Goal: Task Accomplishment & Management: Complete application form

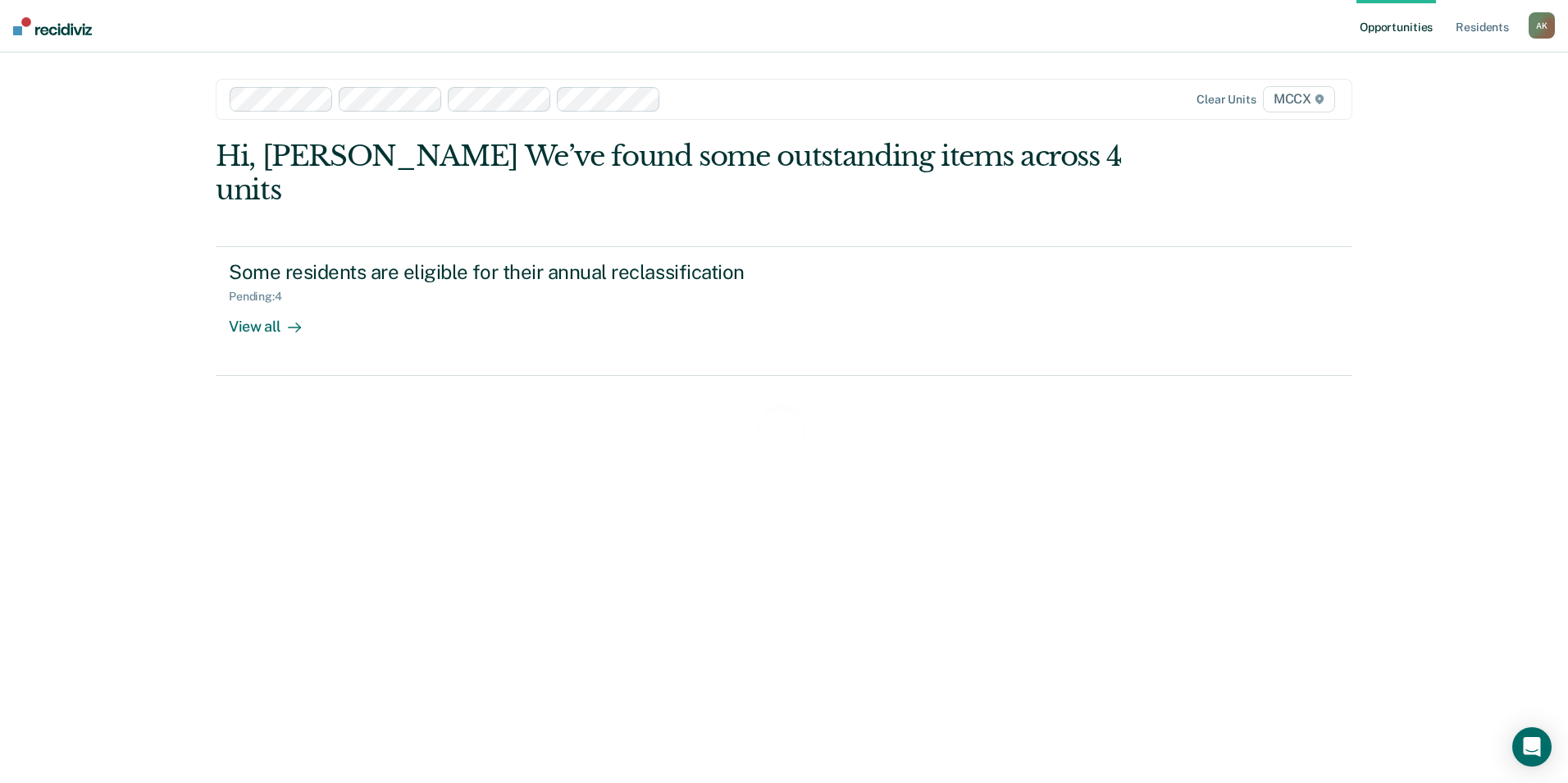
click at [700, 98] on div at bounding box center [836, 99] width 337 height 19
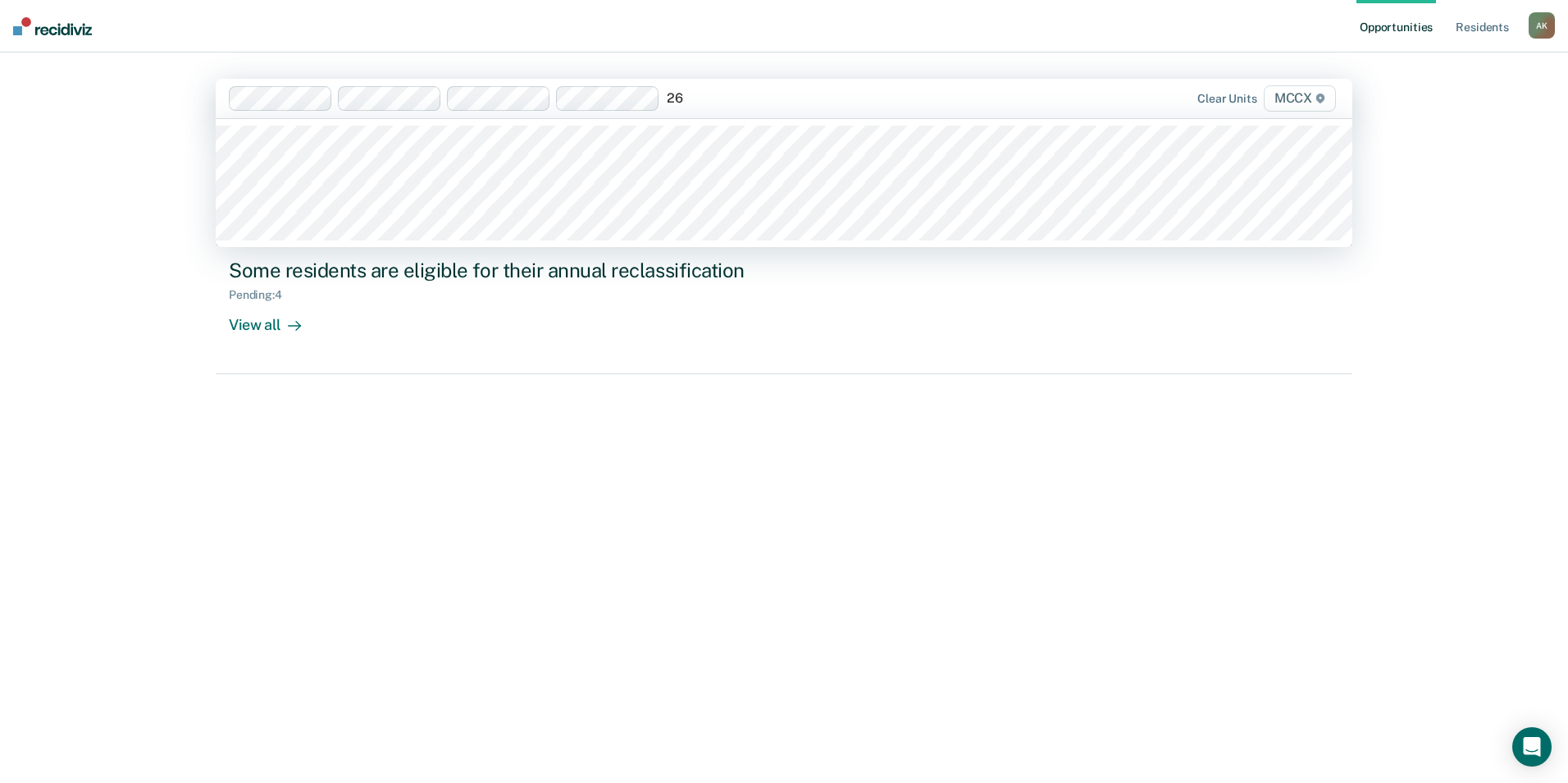
type input "26A"
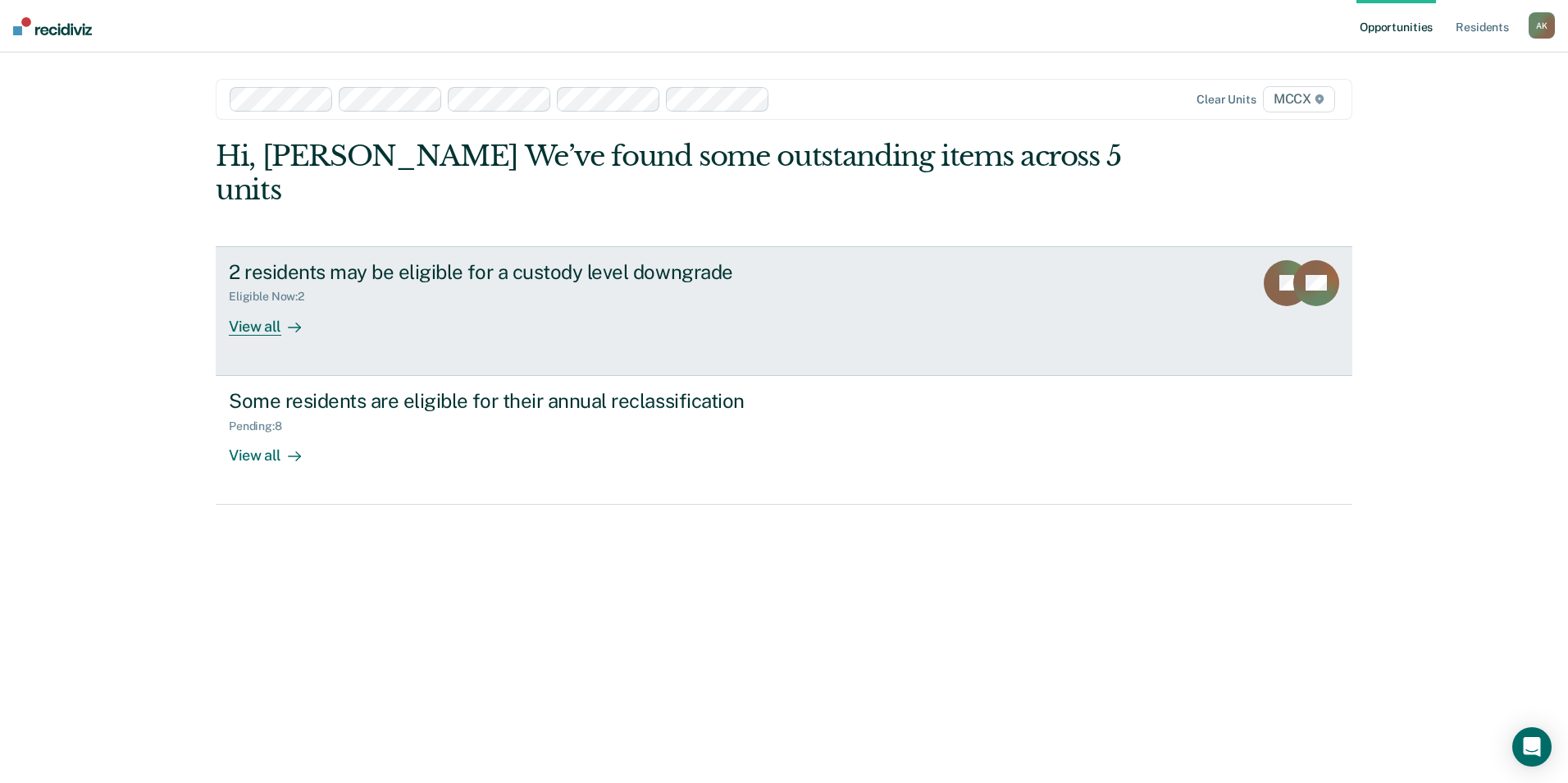
click at [272, 304] on div "View all" at bounding box center [274, 320] width 92 height 32
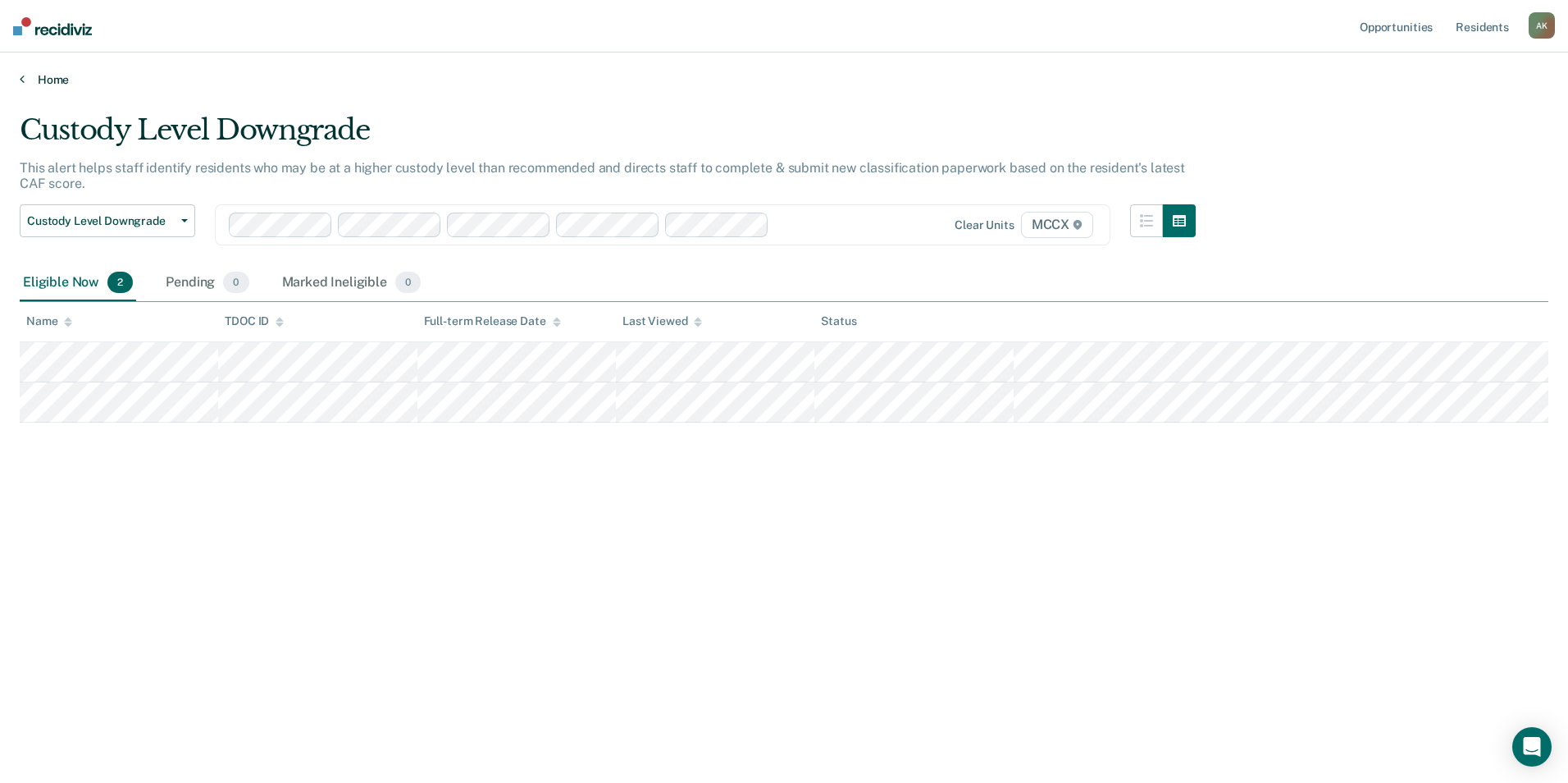
click at [21, 76] on icon at bounding box center [22, 79] width 5 height 14
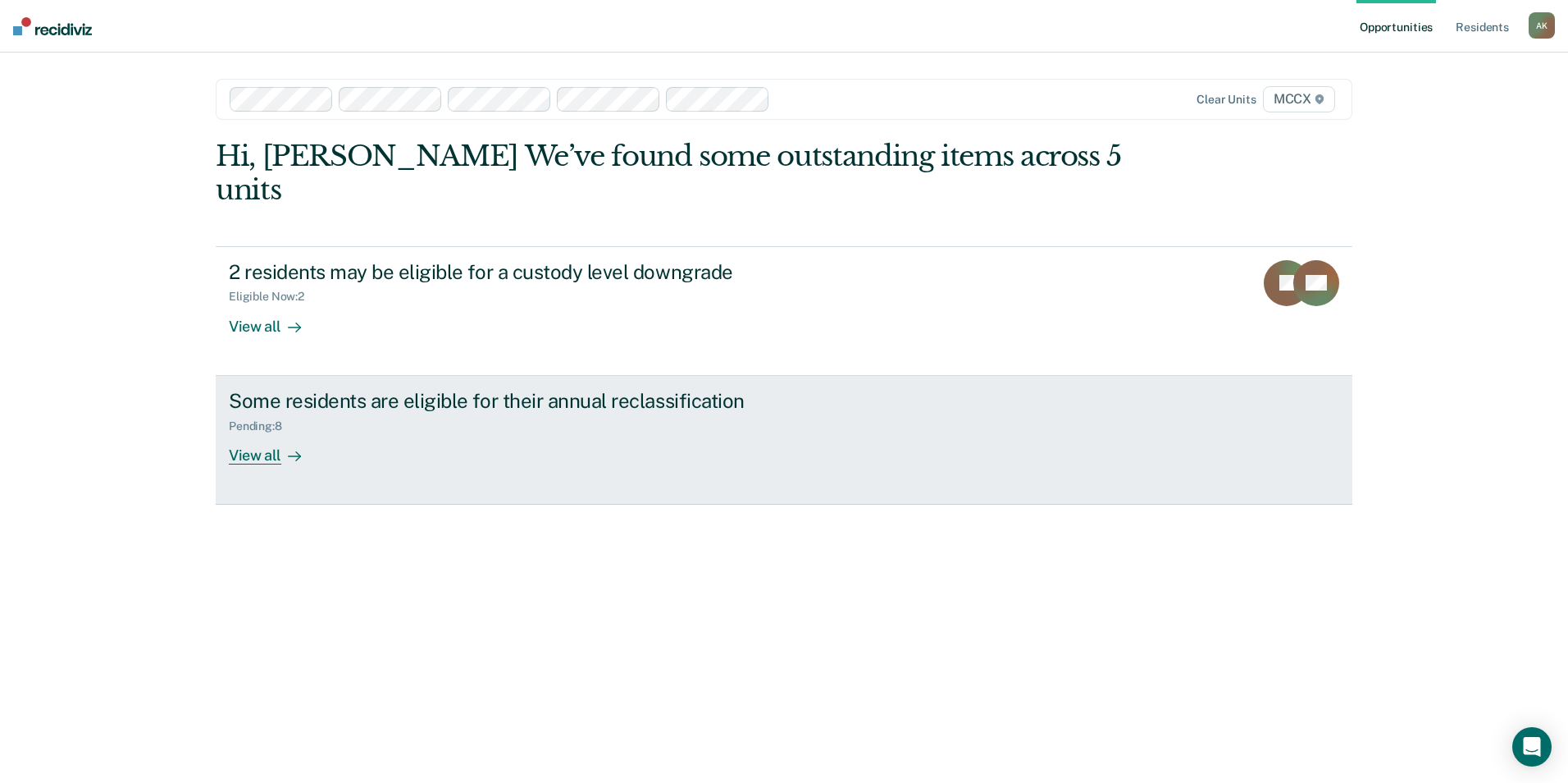
click at [244, 432] on div "View all" at bounding box center [274, 448] width 92 height 32
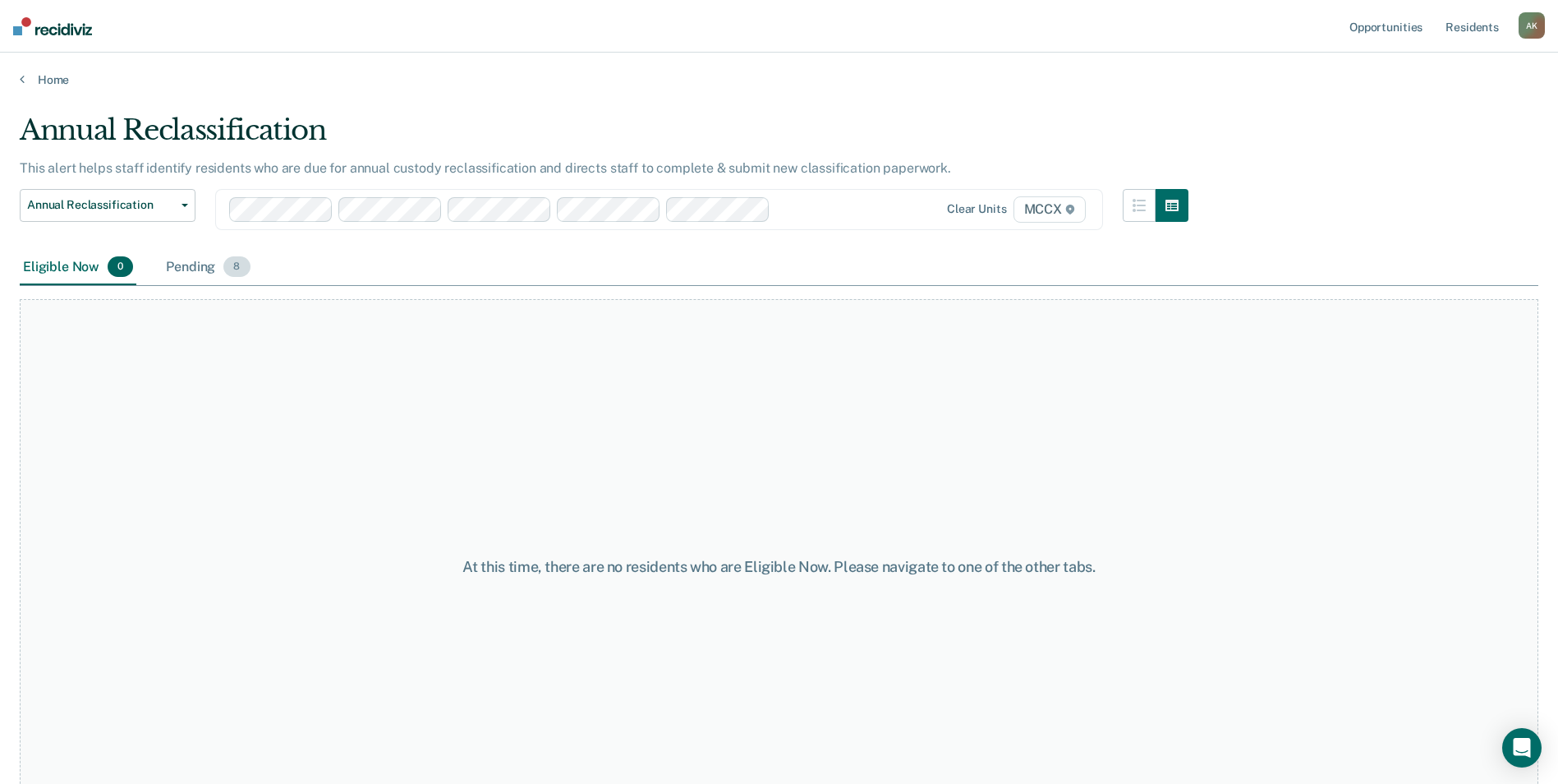
click at [184, 270] on div "Pending 8" at bounding box center [208, 268] width 90 height 36
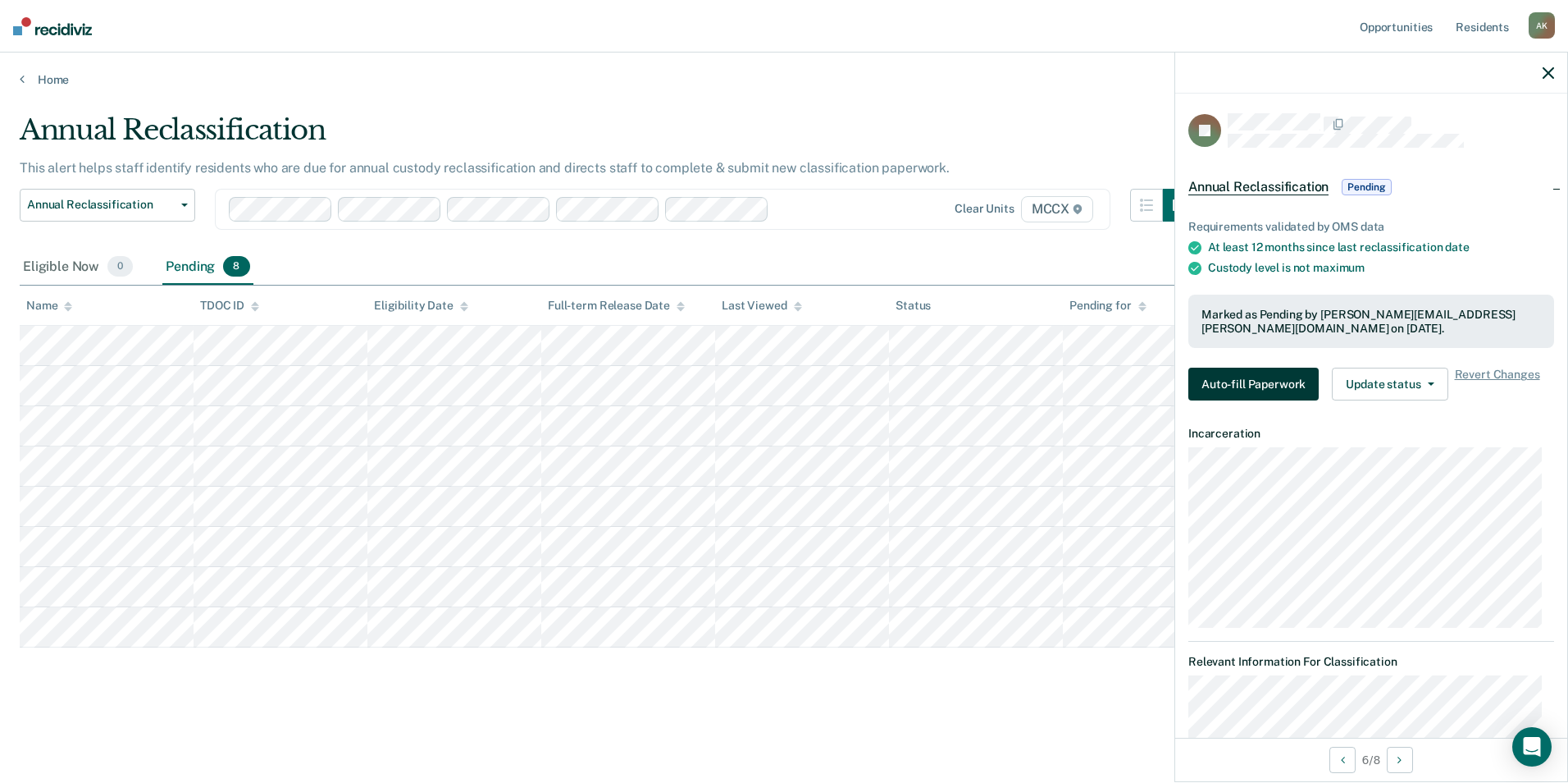
click at [1279, 381] on button "Auto-fill Paperwork" at bounding box center [1253, 384] width 131 height 33
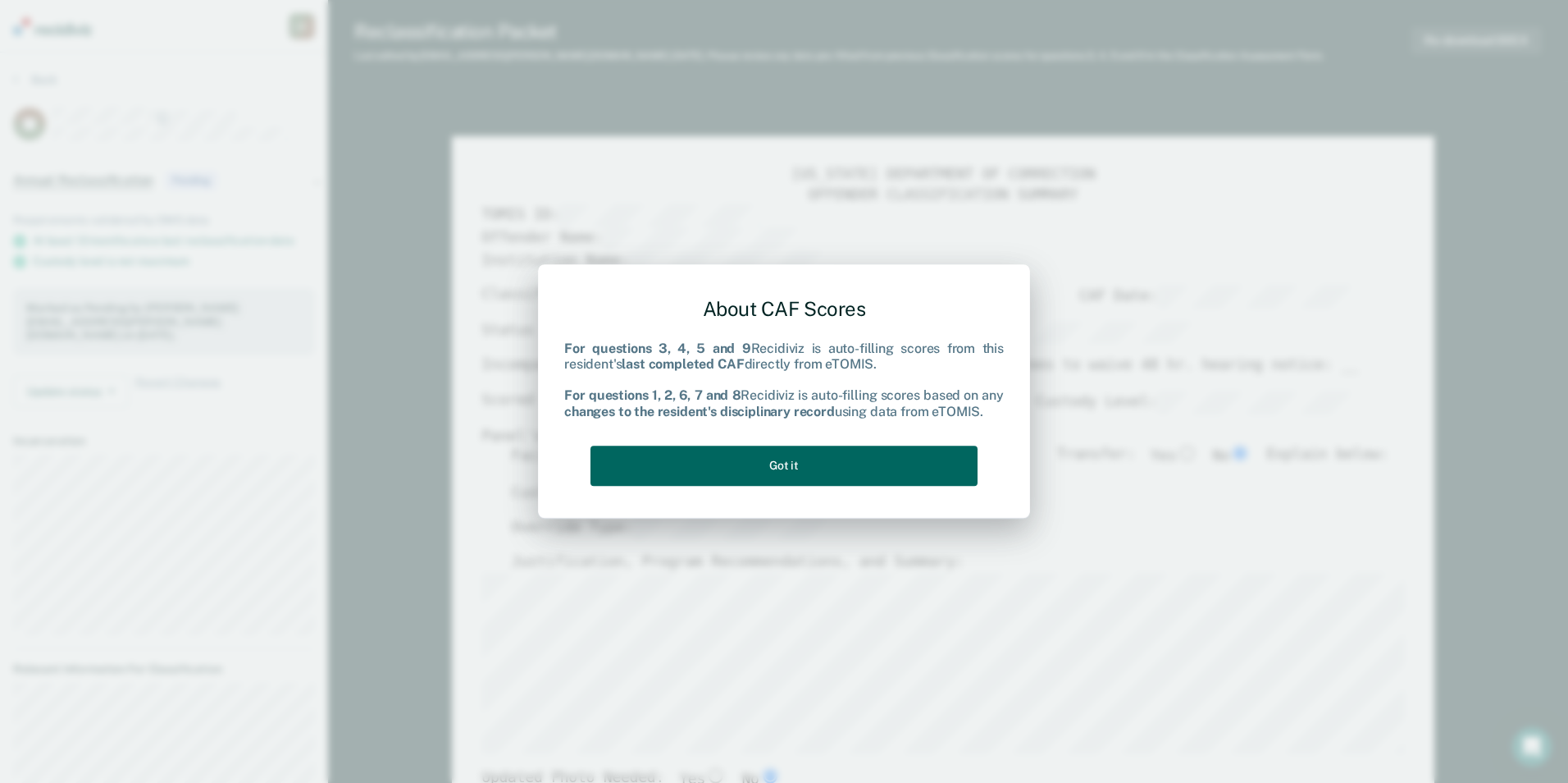
click at [789, 462] on button "Got it" at bounding box center [784, 466] width 387 height 40
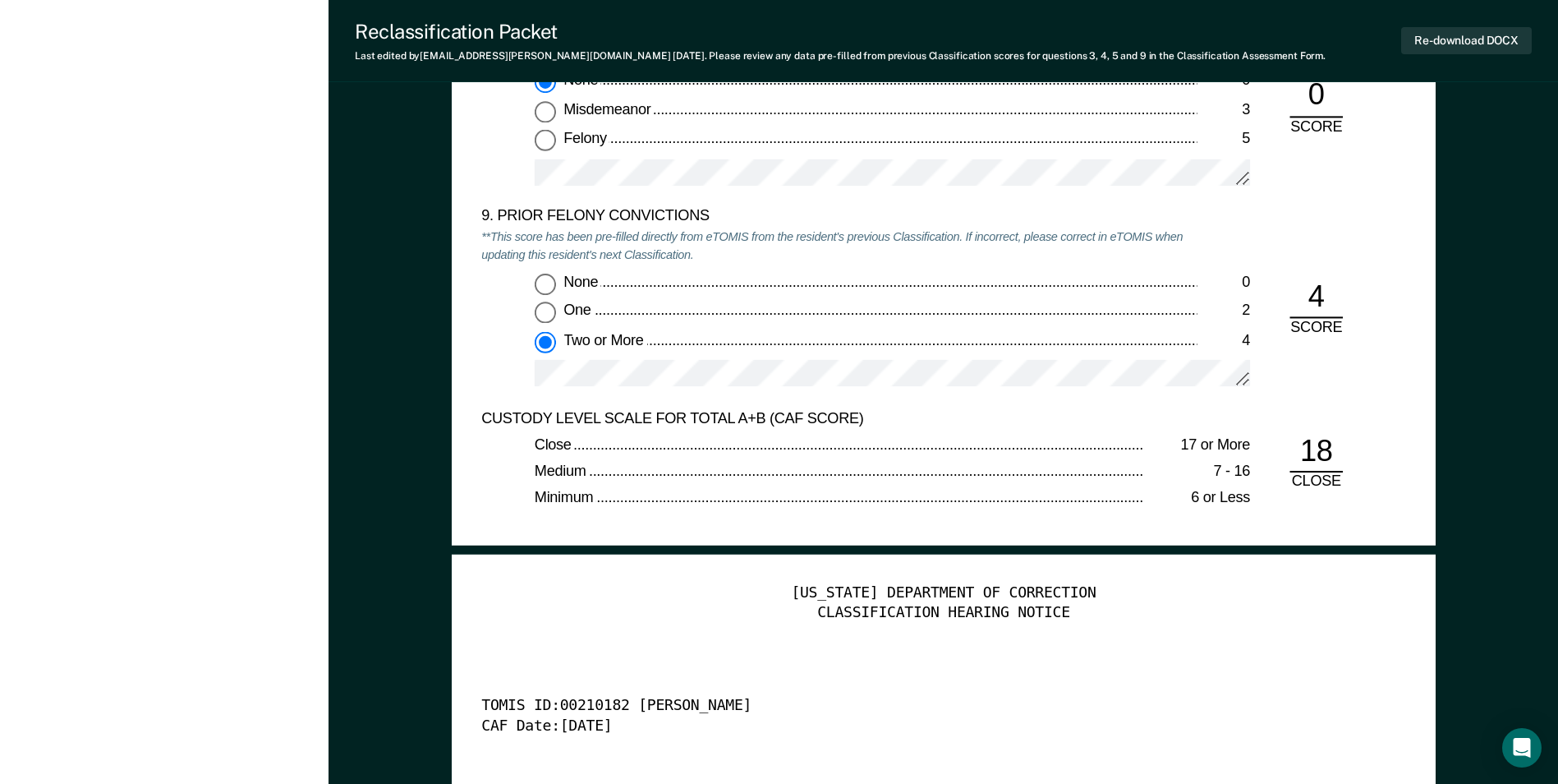
scroll to position [3778, 0]
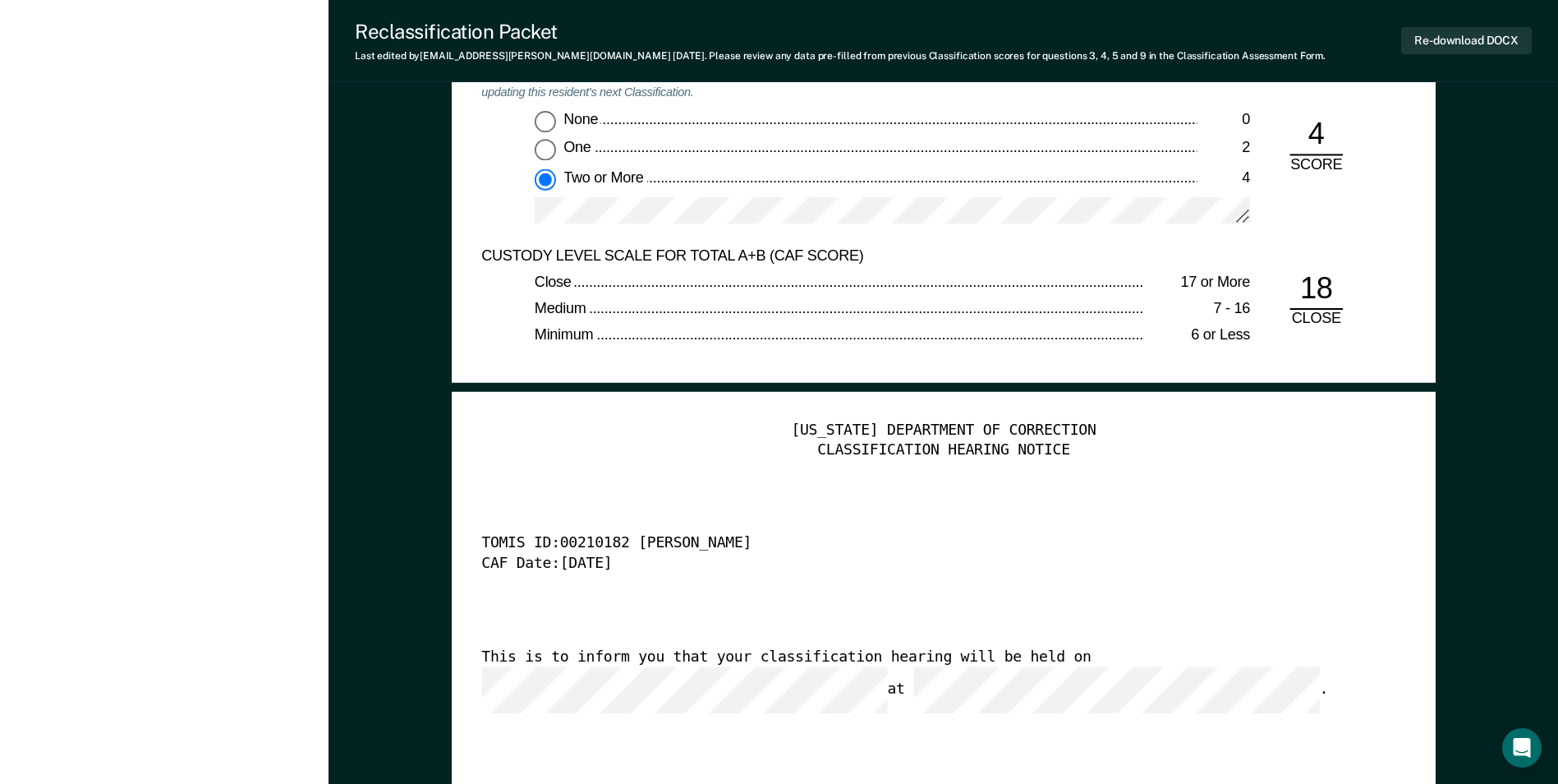
click at [1135, 623] on div "[US_STATE] DEPARTMENT OF CORRECTION CLASSIFICATION HEARING NOTICE TOMIS ID: 002…" at bounding box center [944, 672] width 924 height 500
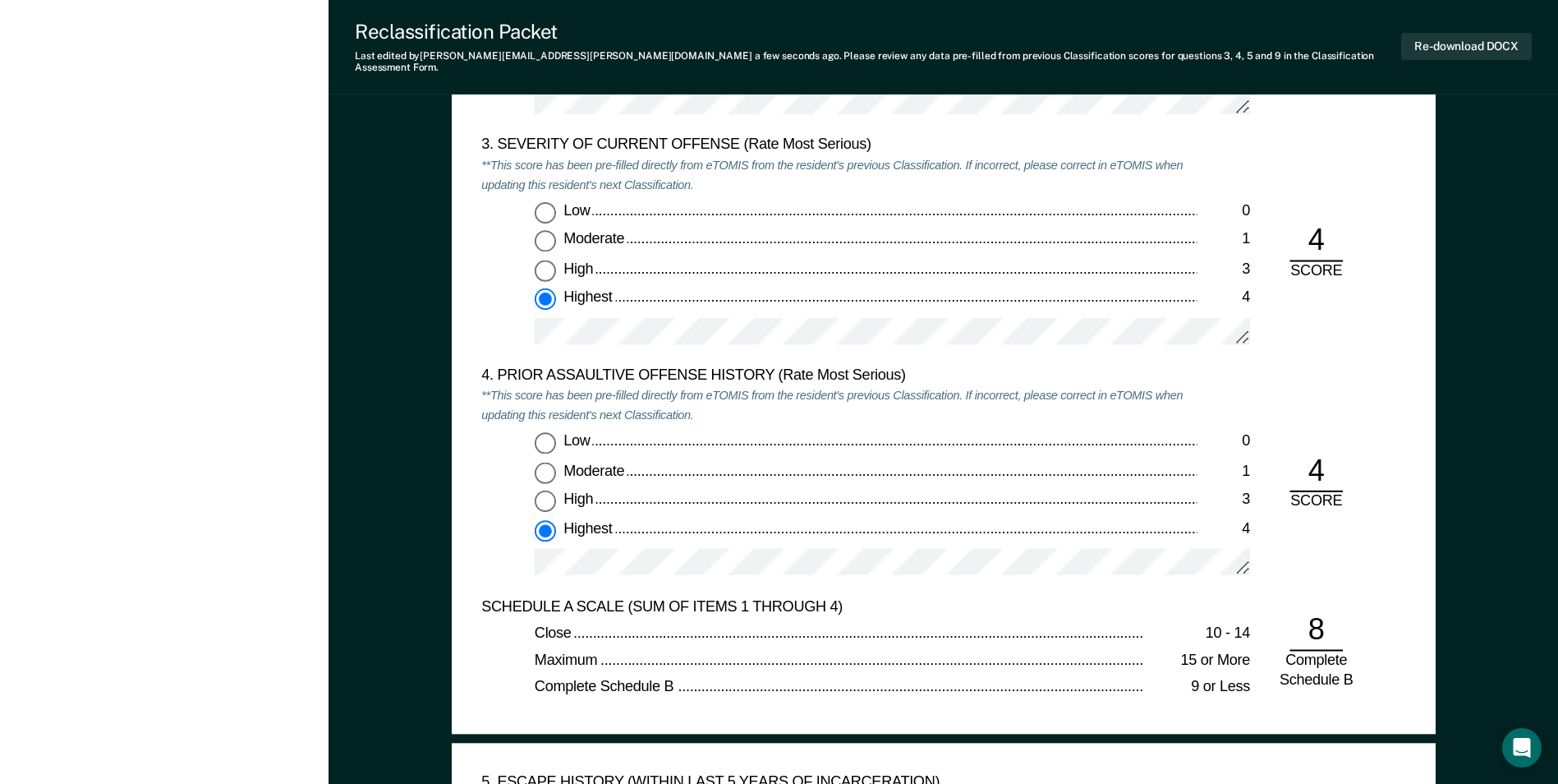
scroll to position [2054, 0]
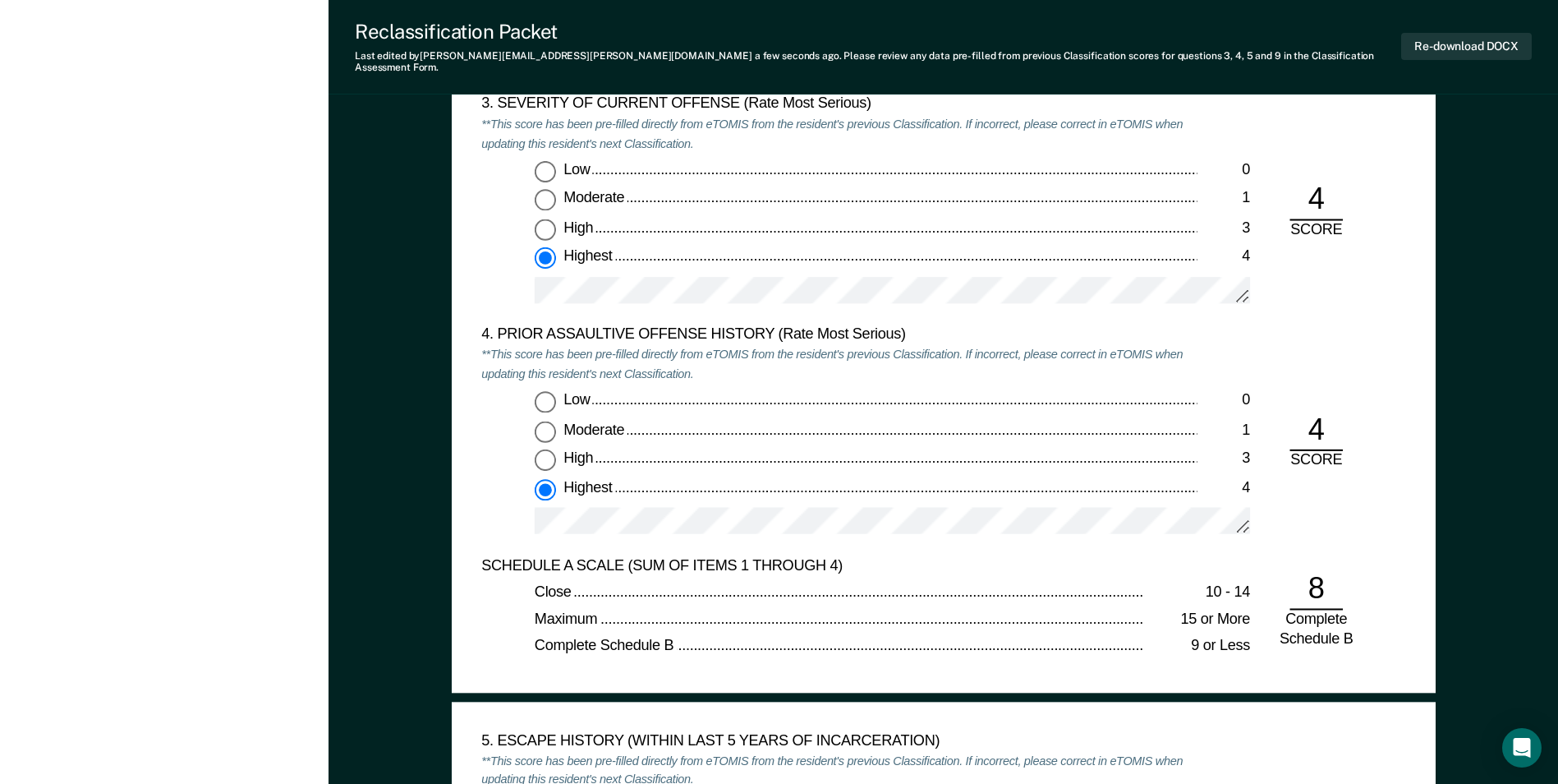
click at [551, 190] on input "Moderate 1" at bounding box center [545, 200] width 21 height 21
type textarea "x"
radio input "true"
radio input "false"
click at [921, 304] on div at bounding box center [892, 297] width 716 height 41
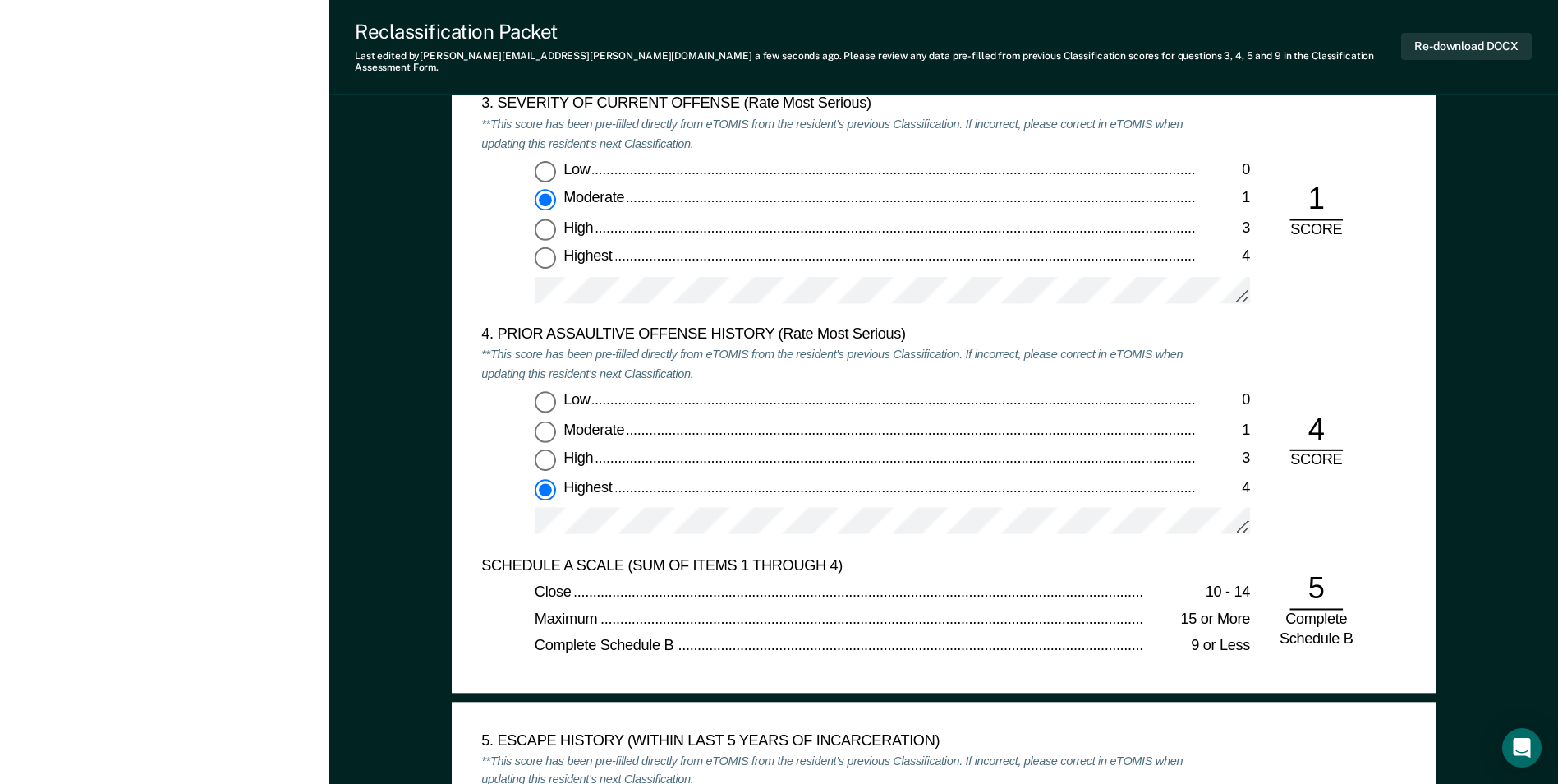
click at [547, 163] on input "Low 0" at bounding box center [545, 171] width 21 height 21
type textarea "x"
radio input "true"
radio input "false"
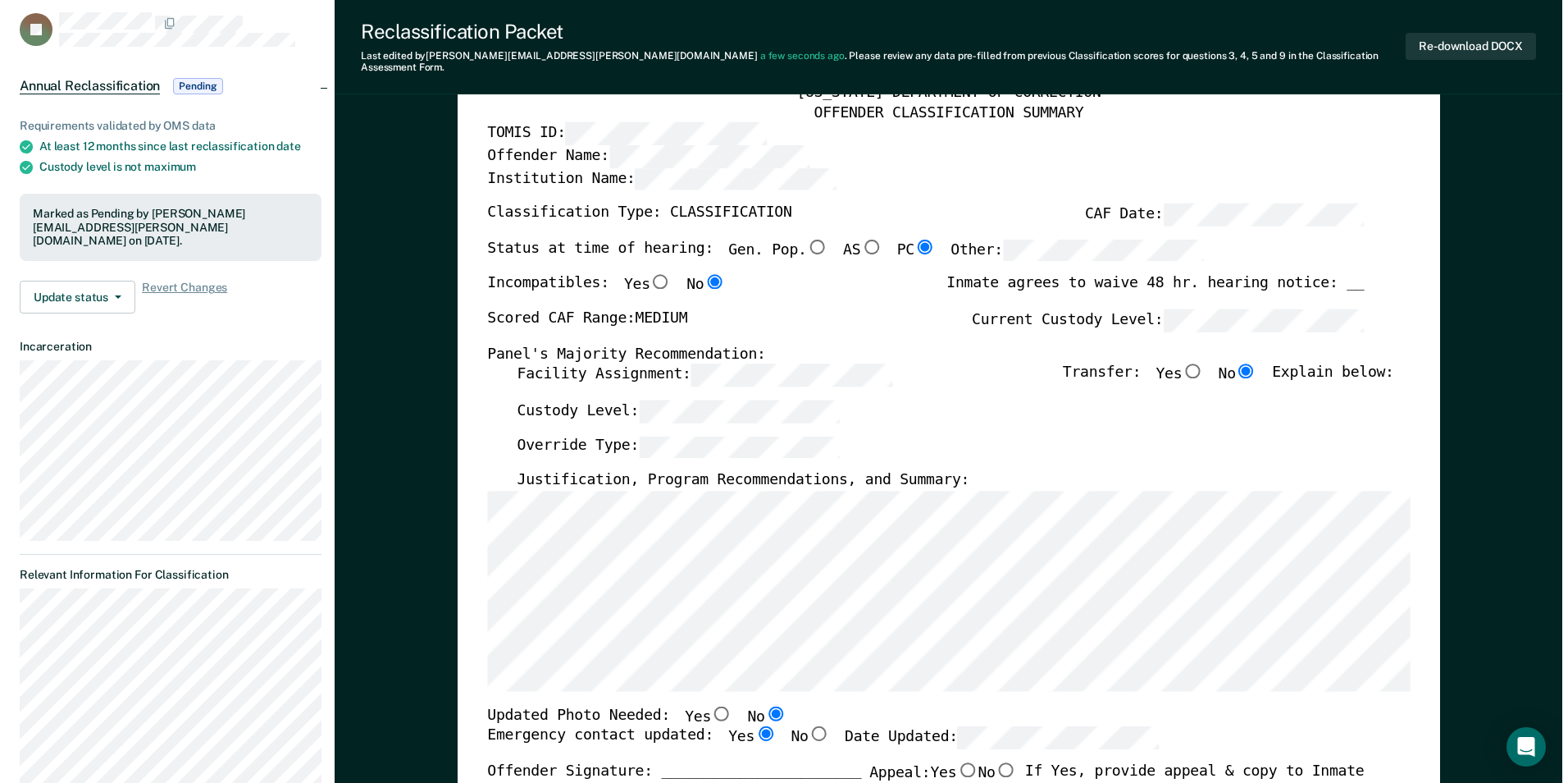
scroll to position [0, 0]
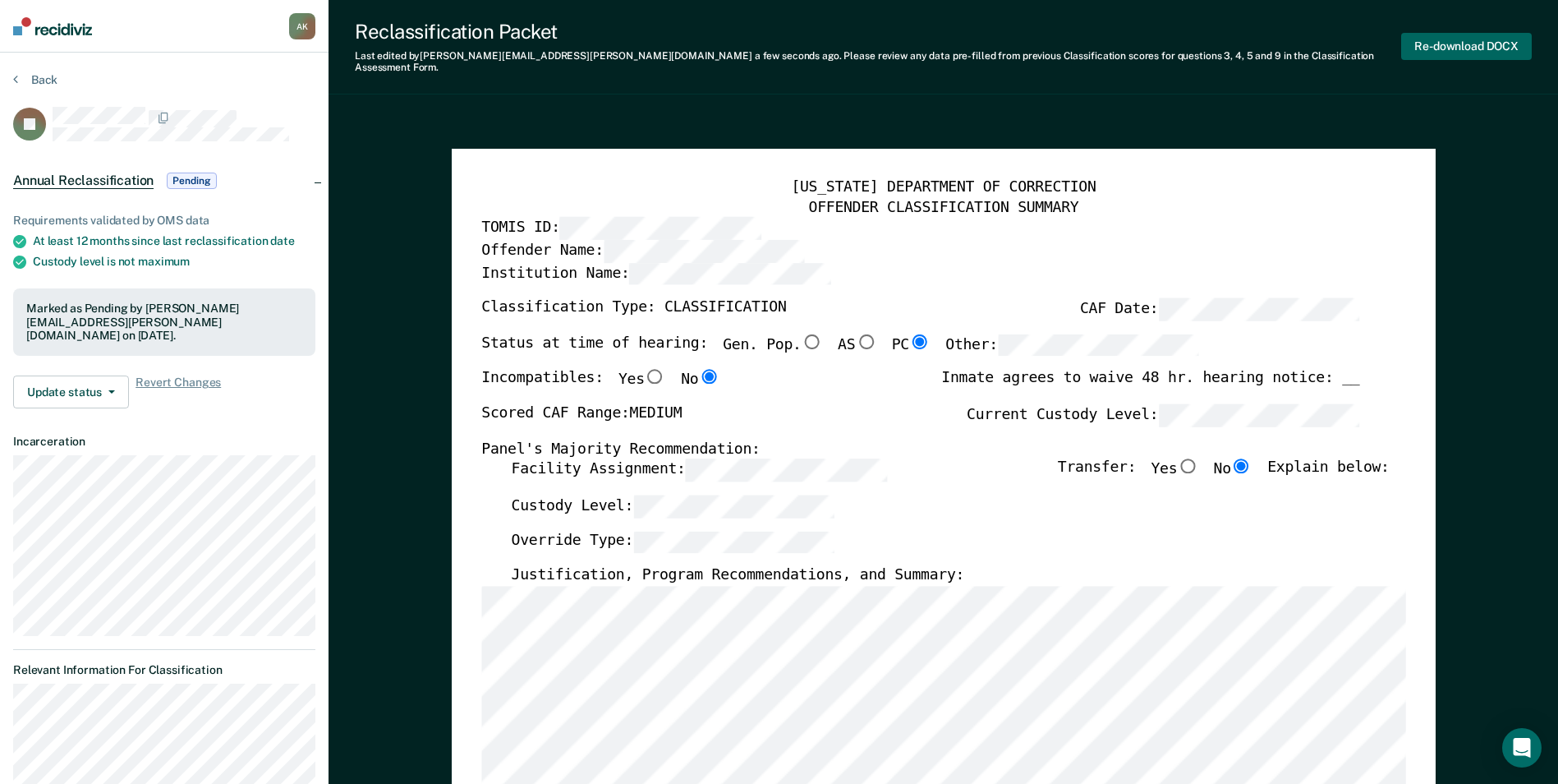
click at [1447, 46] on button "Re-download DOCX" at bounding box center [1467, 46] width 131 height 27
type textarea "x"
click at [33, 84] on button "Back" at bounding box center [35, 80] width 45 height 15
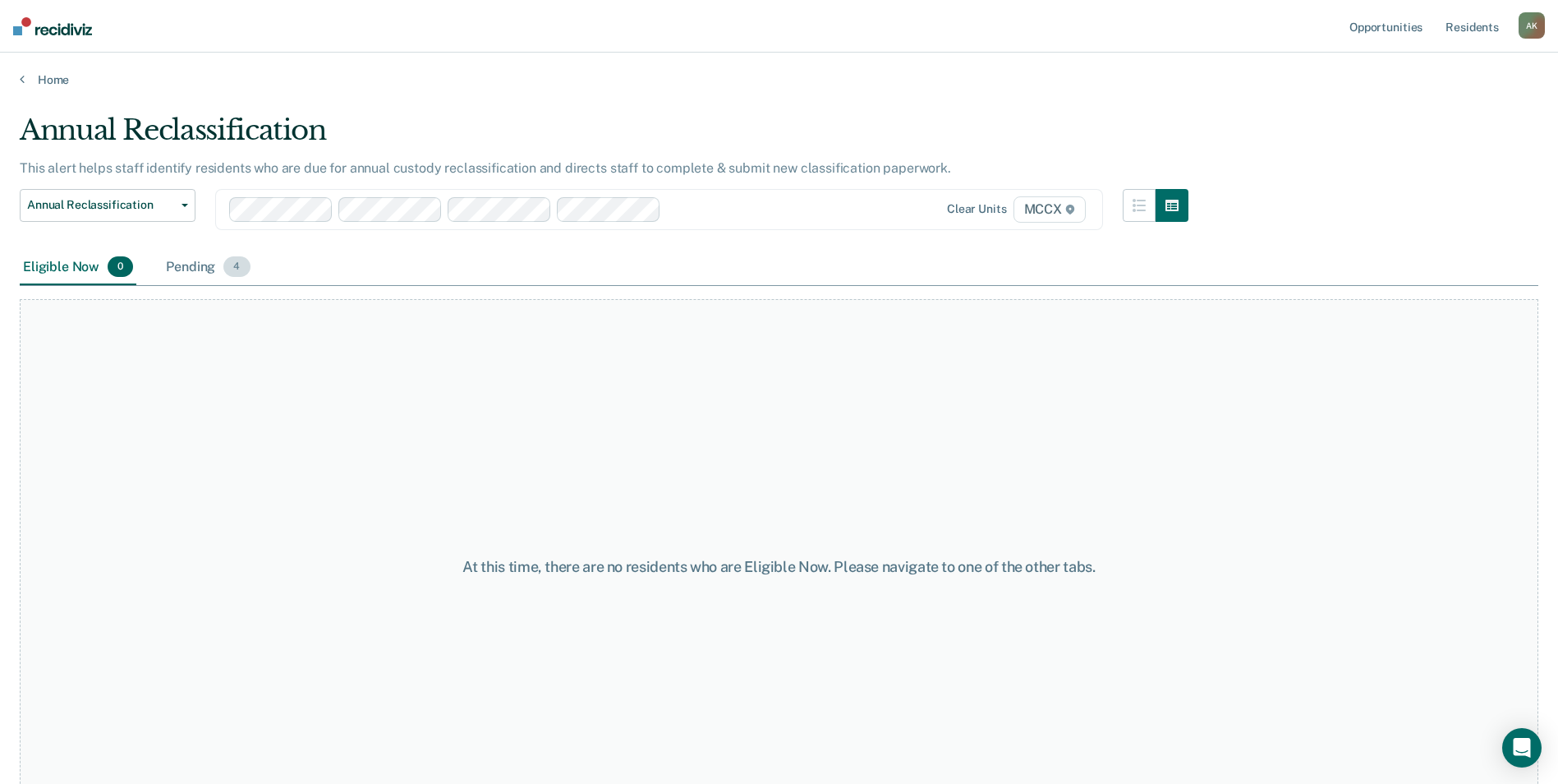
click at [193, 268] on div "Pending 4" at bounding box center [208, 268] width 90 height 36
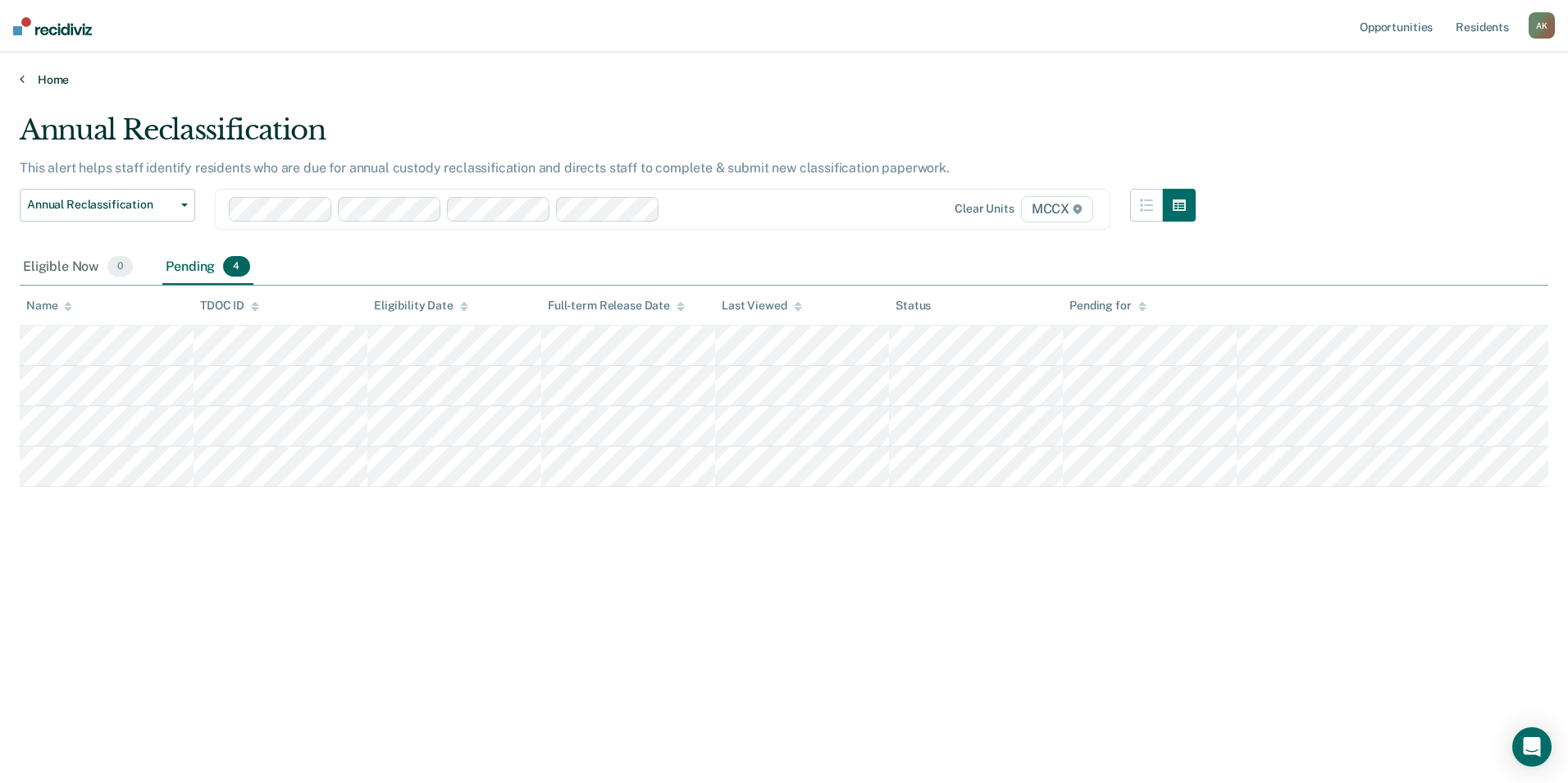
click at [33, 77] on link "Home" at bounding box center [784, 80] width 1528 height 15
